Goal: Navigation & Orientation: Find specific page/section

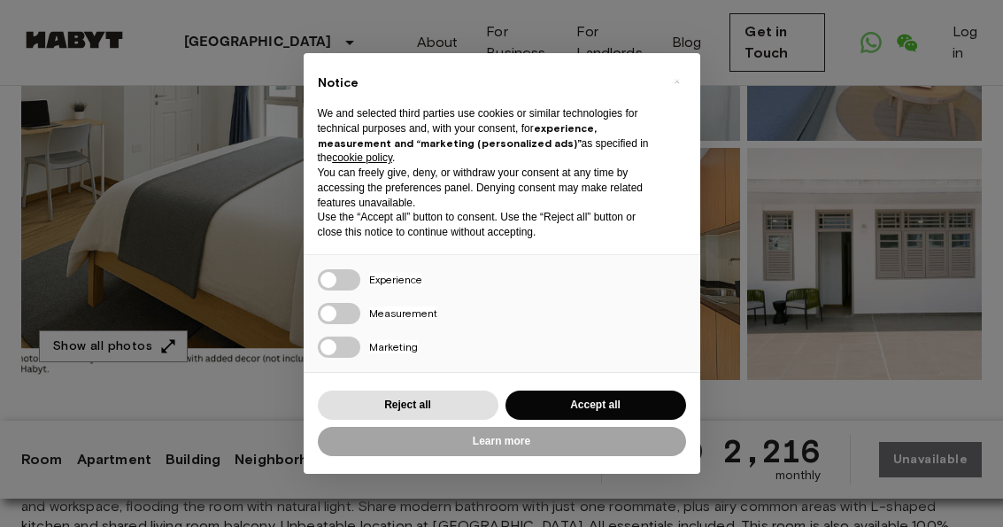
scroll to position [326, 0]
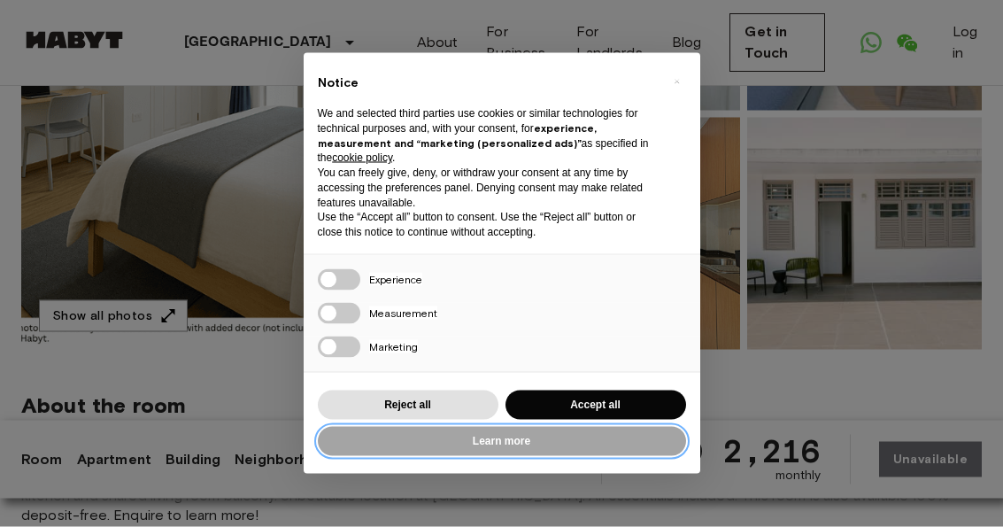
click at [628, 456] on button "Learn more" at bounding box center [502, 441] width 368 height 29
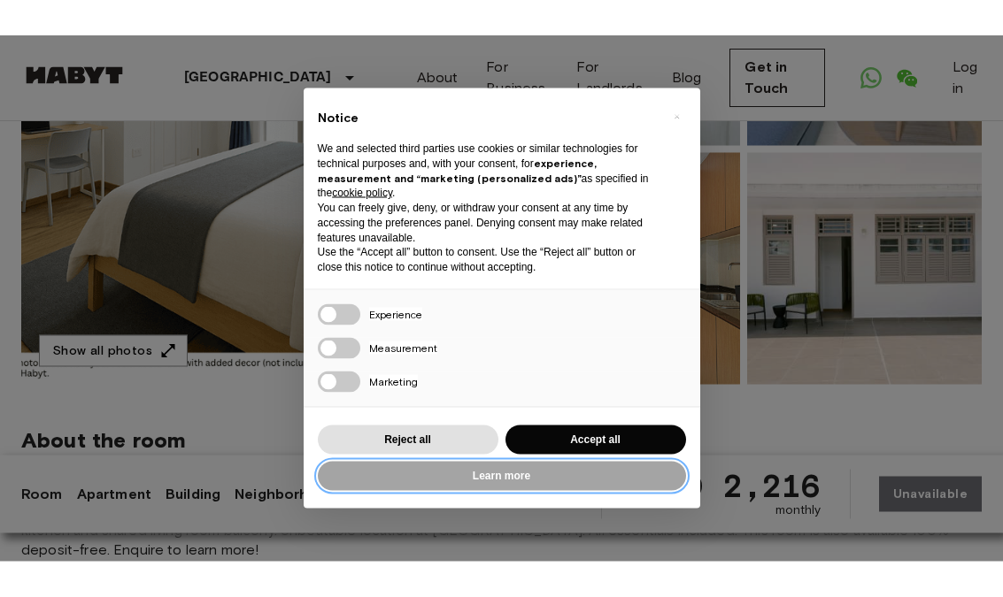
scroll to position [281, 0]
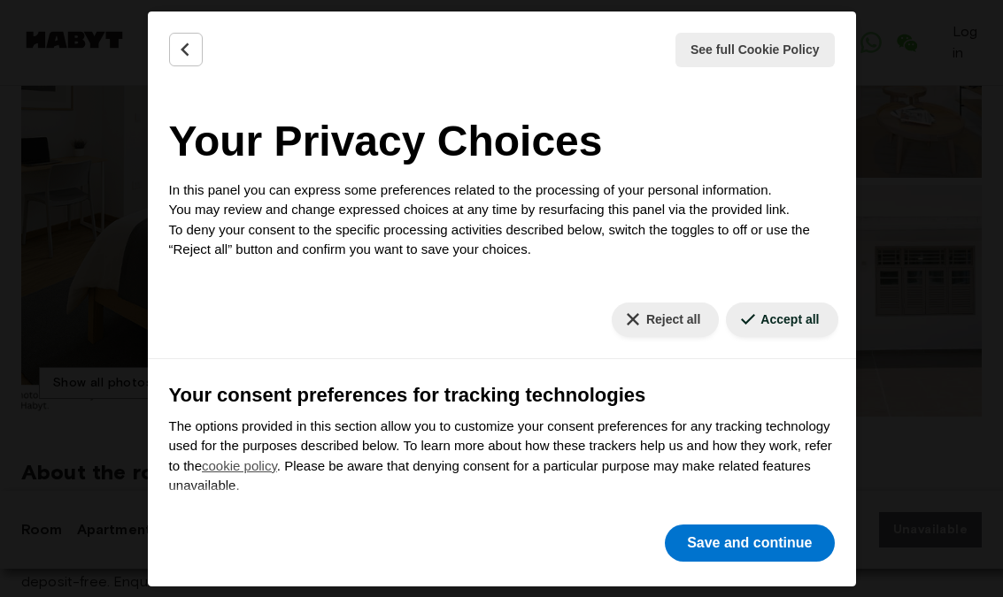
click at [156, 45] on div "See full Cookie Policy Cookie Policy" at bounding box center [502, 50] width 708 height 77
click at [176, 63] on button "Back" at bounding box center [186, 50] width 34 height 34
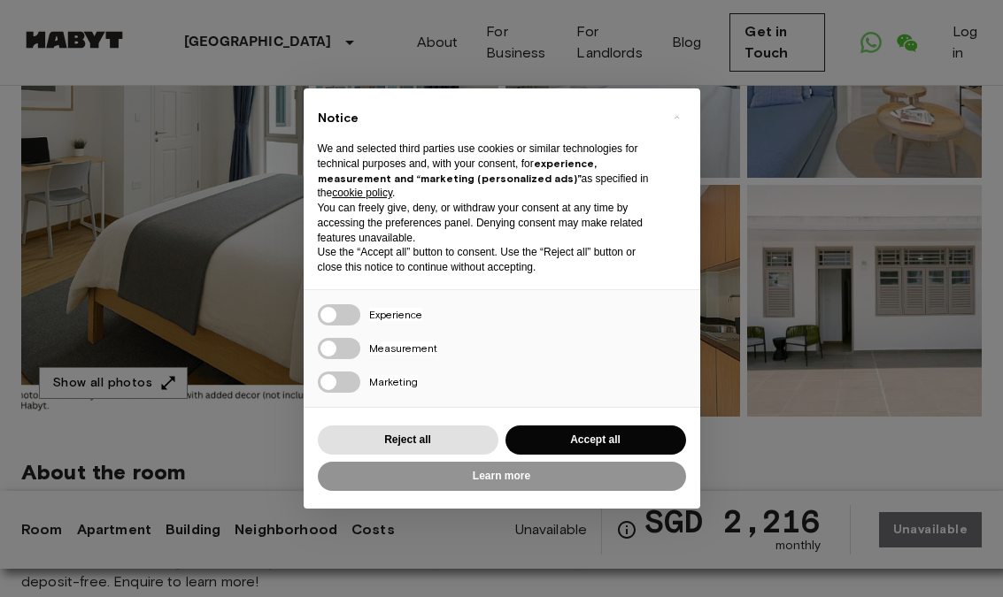
click at [915, 416] on div "× Notice We and selected third parties use cookies or similar technologies for …" at bounding box center [501, 298] width 1003 height 597
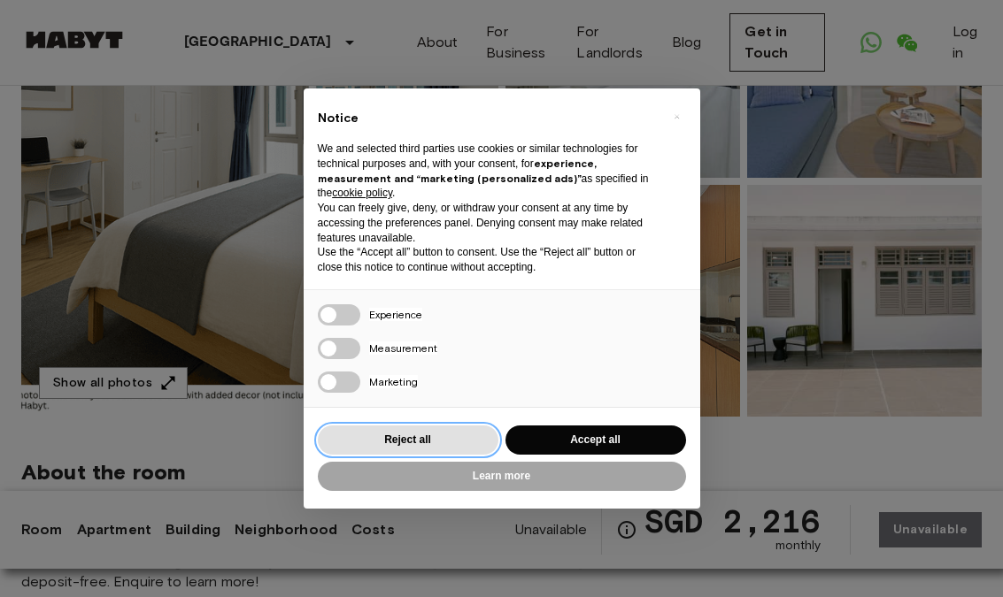
click at [440, 441] on button "Reject all" at bounding box center [408, 440] width 181 height 29
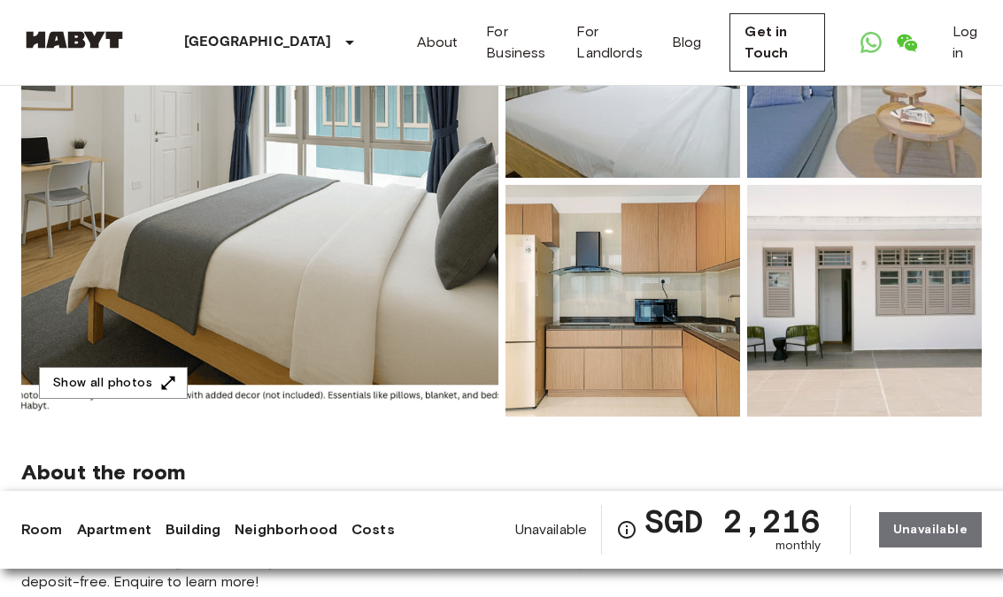
click at [146, 209] on img at bounding box center [259, 181] width 477 height 471
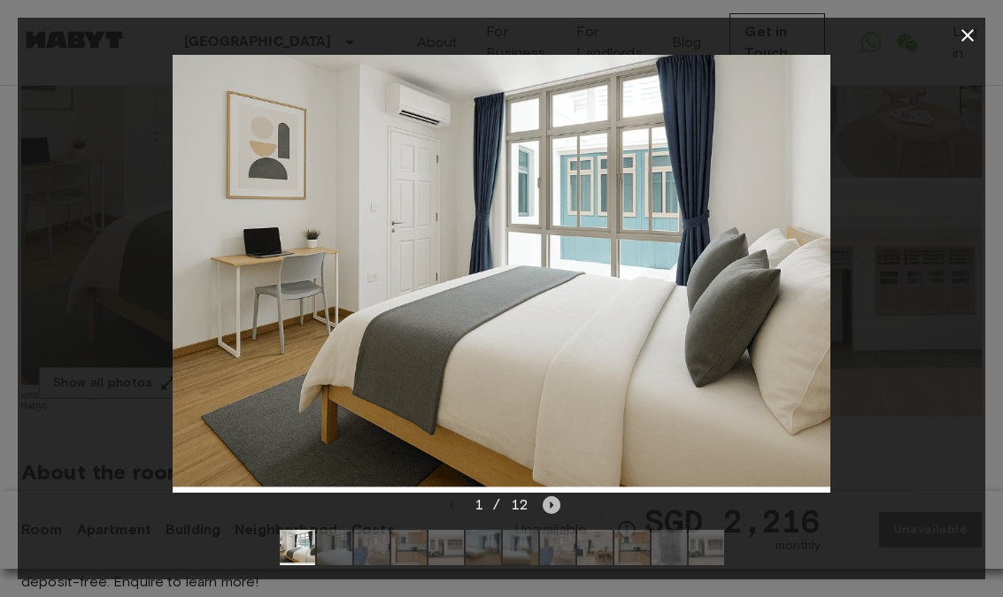
click at [551, 503] on icon "Next image" at bounding box center [552, 506] width 18 height 18
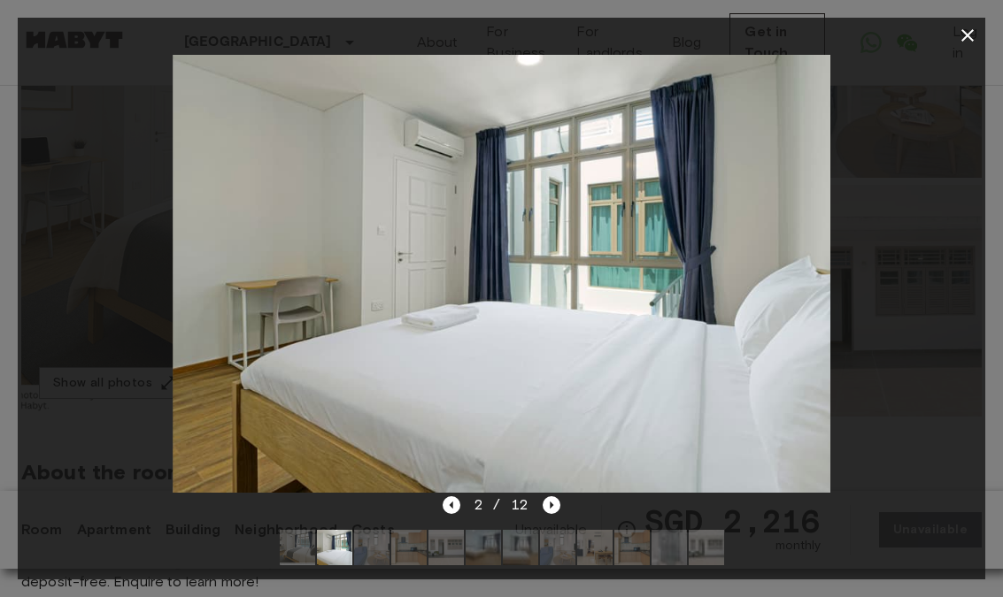
click at [842, 361] on div at bounding box center [501, 274] width 967 height 442
click at [558, 503] on icon "Next image" at bounding box center [552, 506] width 18 height 18
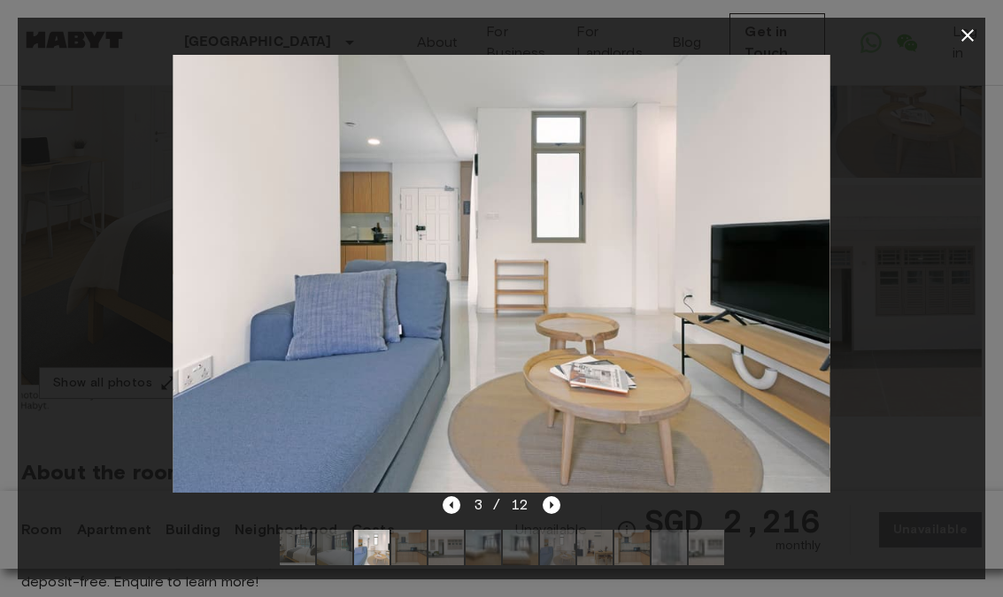
click at [552, 491] on img at bounding box center [502, 274] width 658 height 438
click at [964, 42] on icon "button" at bounding box center [967, 35] width 21 height 21
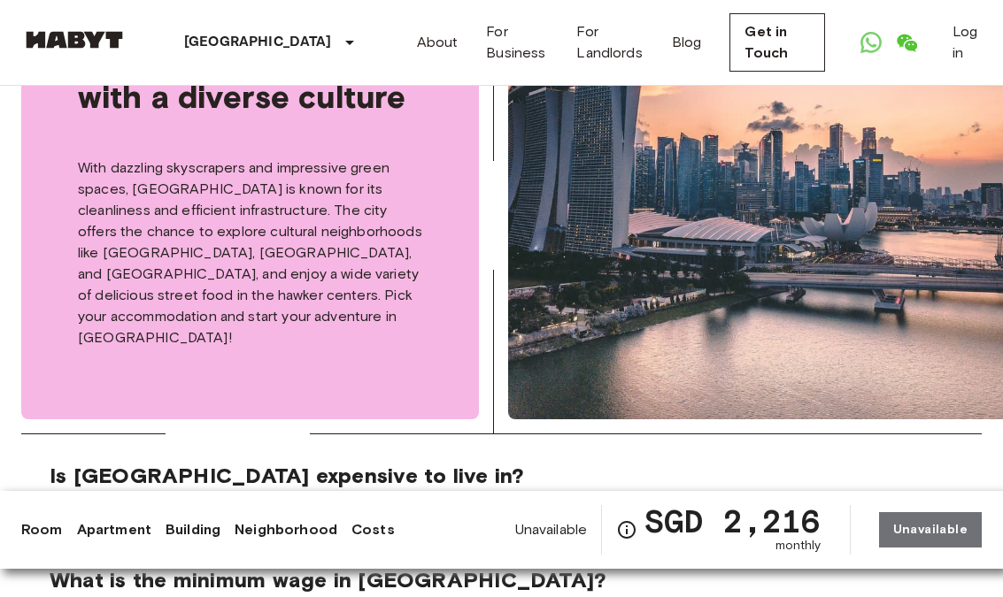
scroll to position [3066, 0]
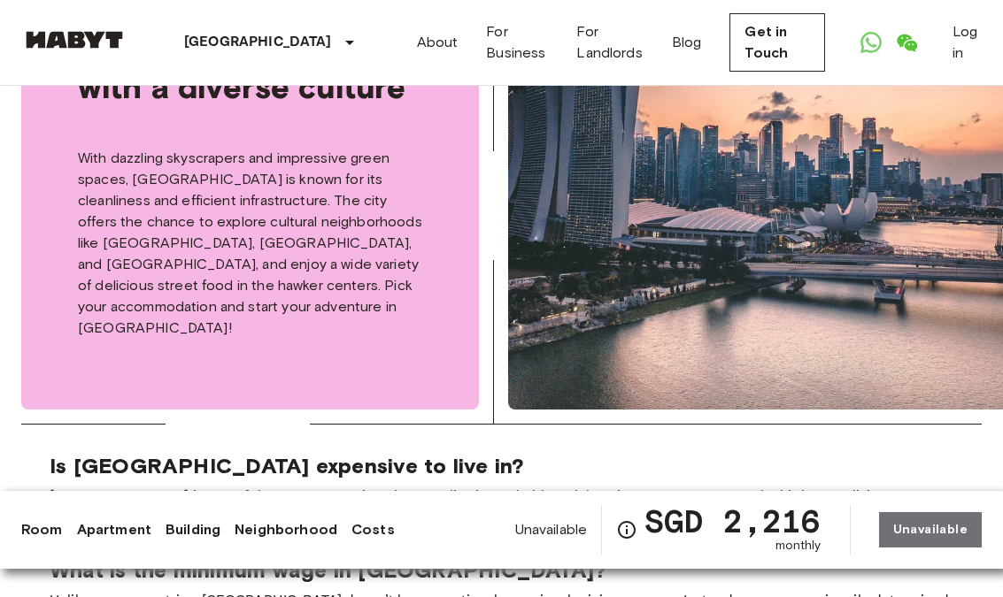
click at [56, 41] on img at bounding box center [74, 40] width 106 height 18
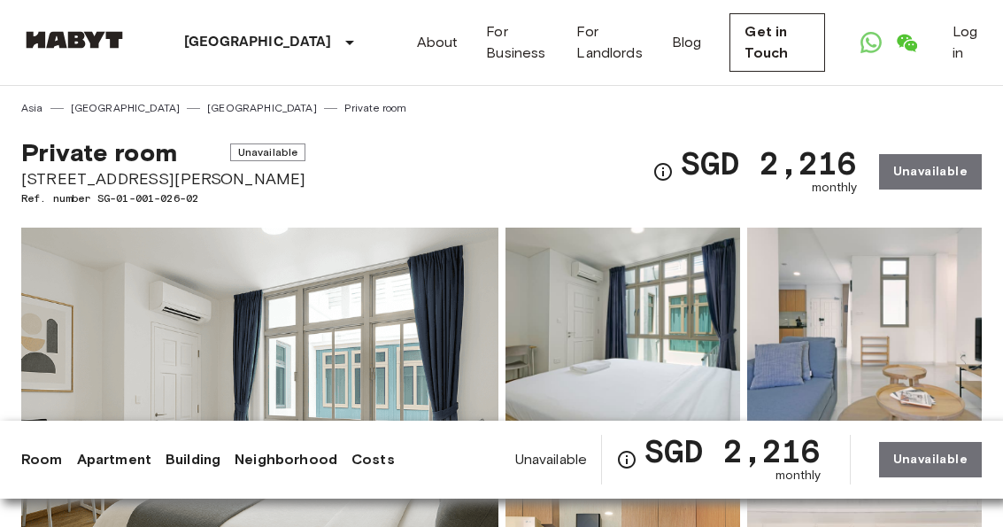
scroll to position [3101, 0]
